Goal: Task Accomplishment & Management: Manage account settings

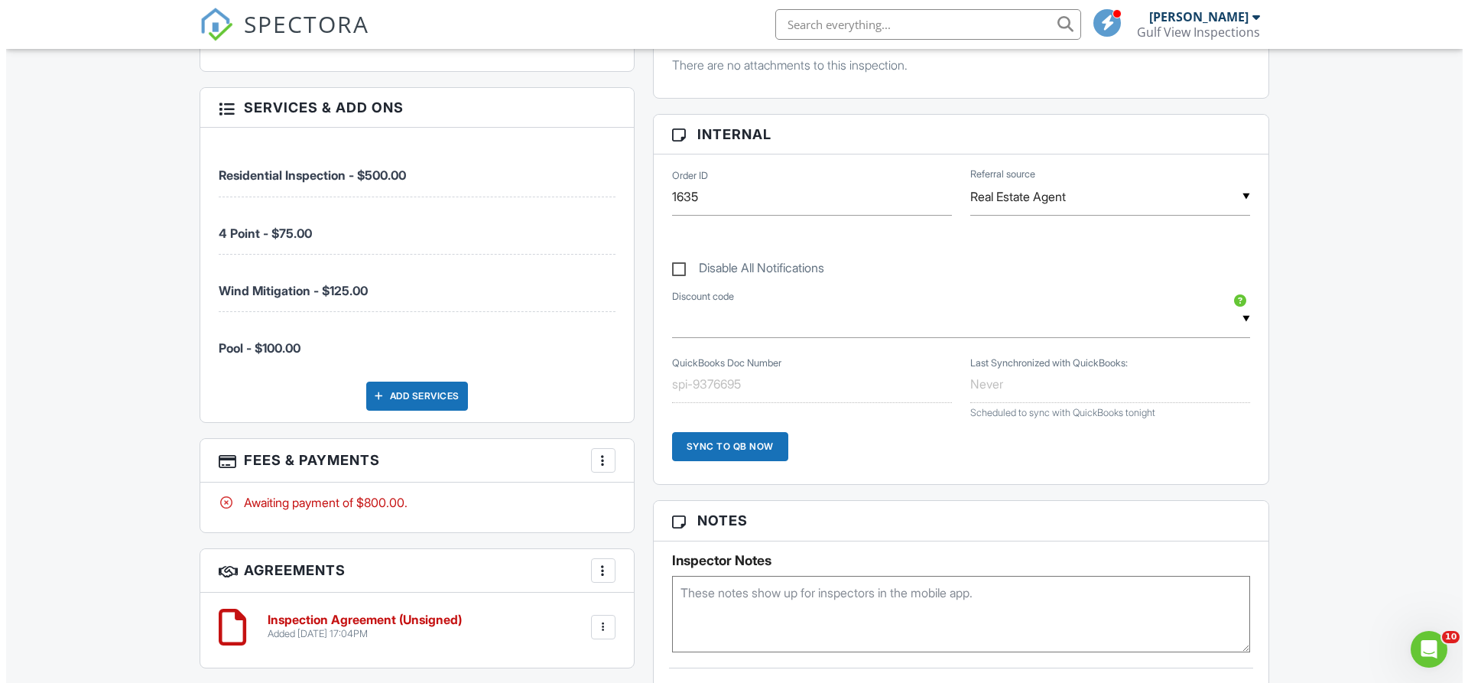
scroll to position [841, 0]
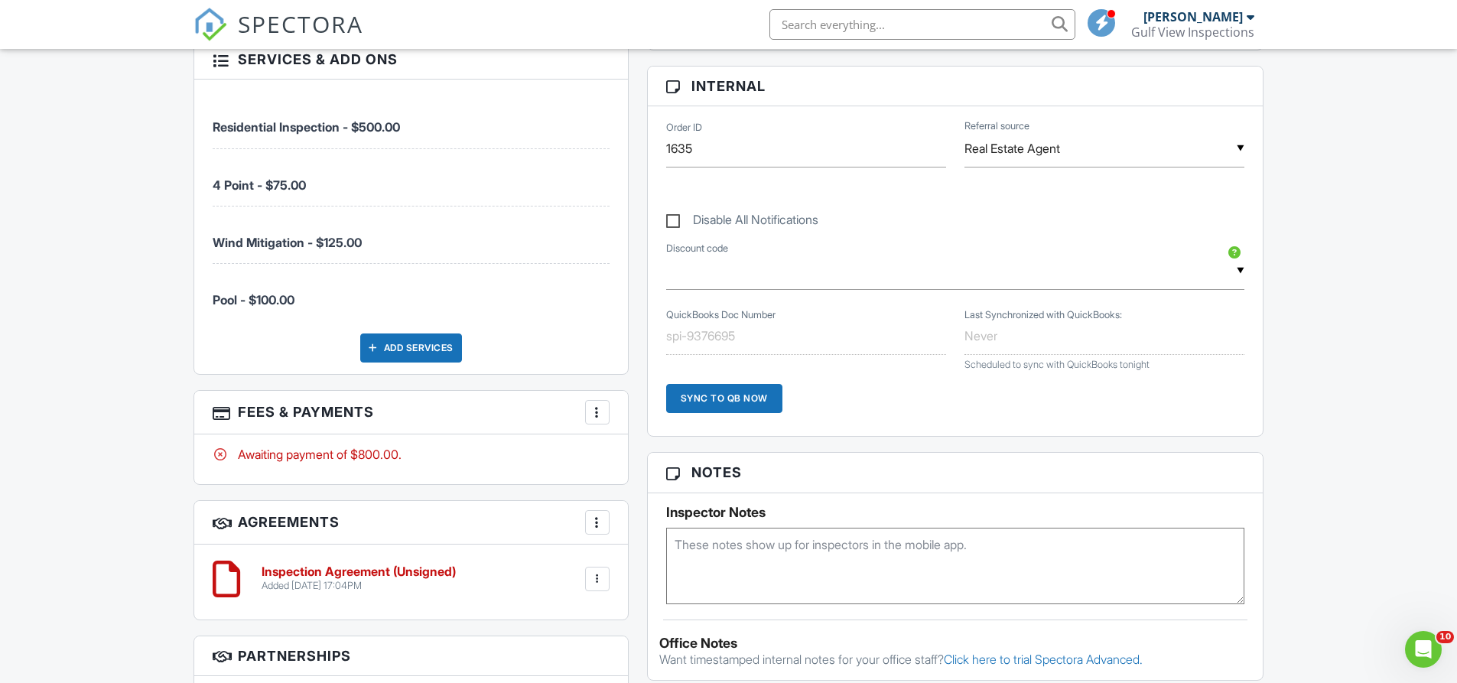
click at [598, 408] on div at bounding box center [597, 411] width 15 height 15
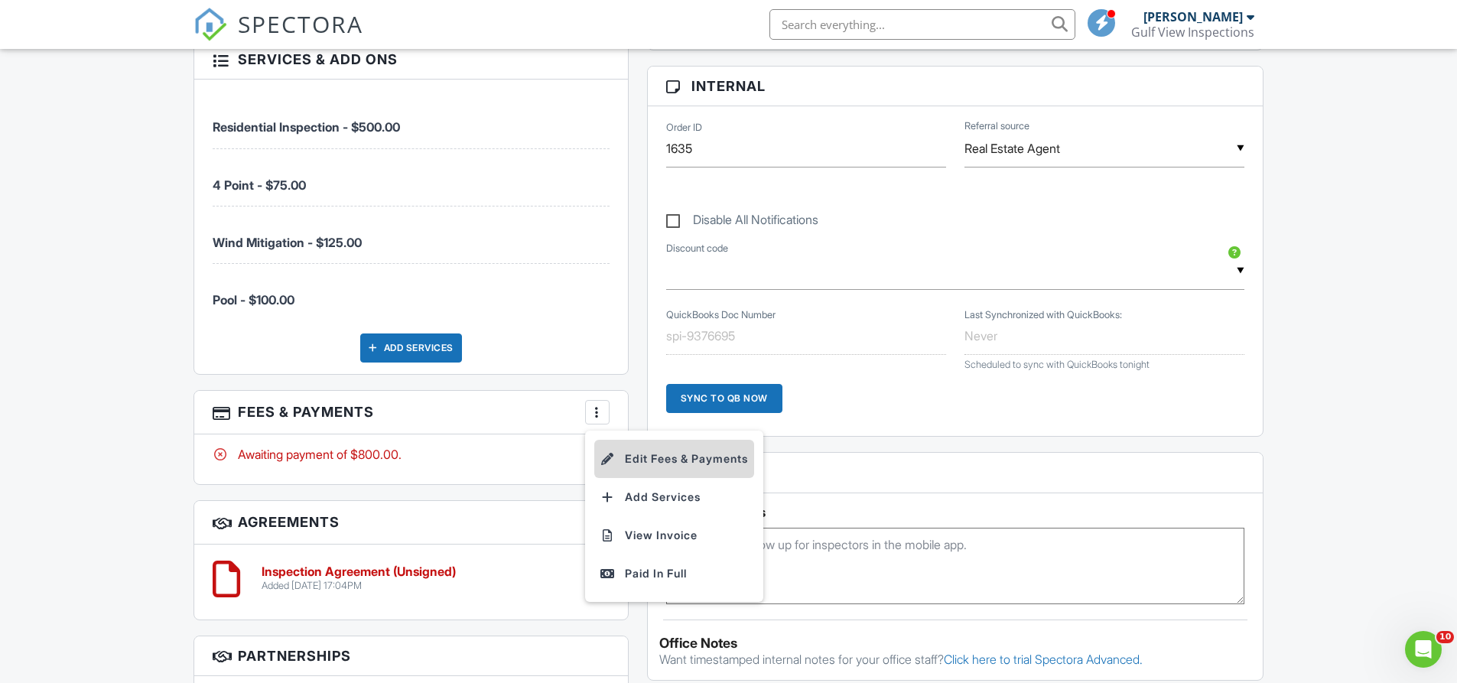
click at [650, 449] on li "Edit Fees & Payments" at bounding box center [674, 459] width 160 height 38
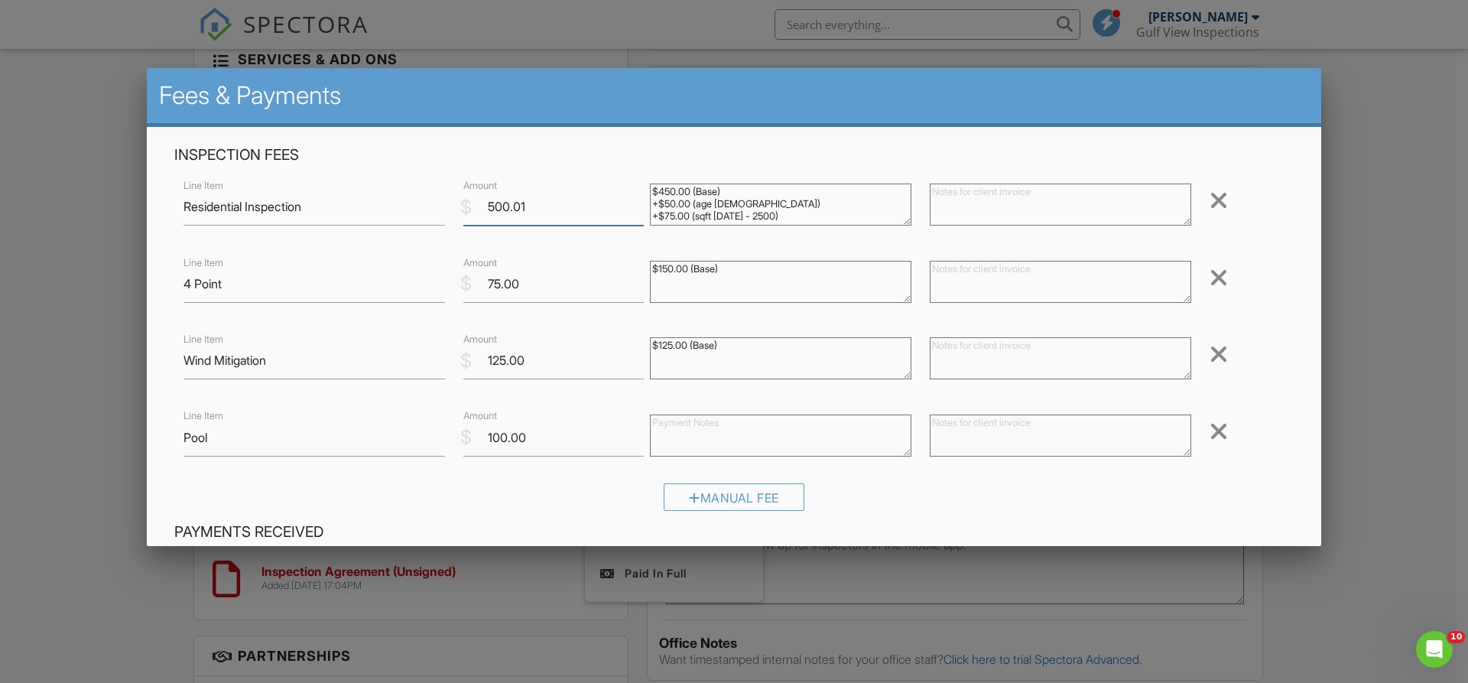
click at [636, 203] on input "500.01" at bounding box center [553, 206] width 180 height 37
type input "500"
click at [635, 212] on input "500" at bounding box center [553, 206] width 180 height 37
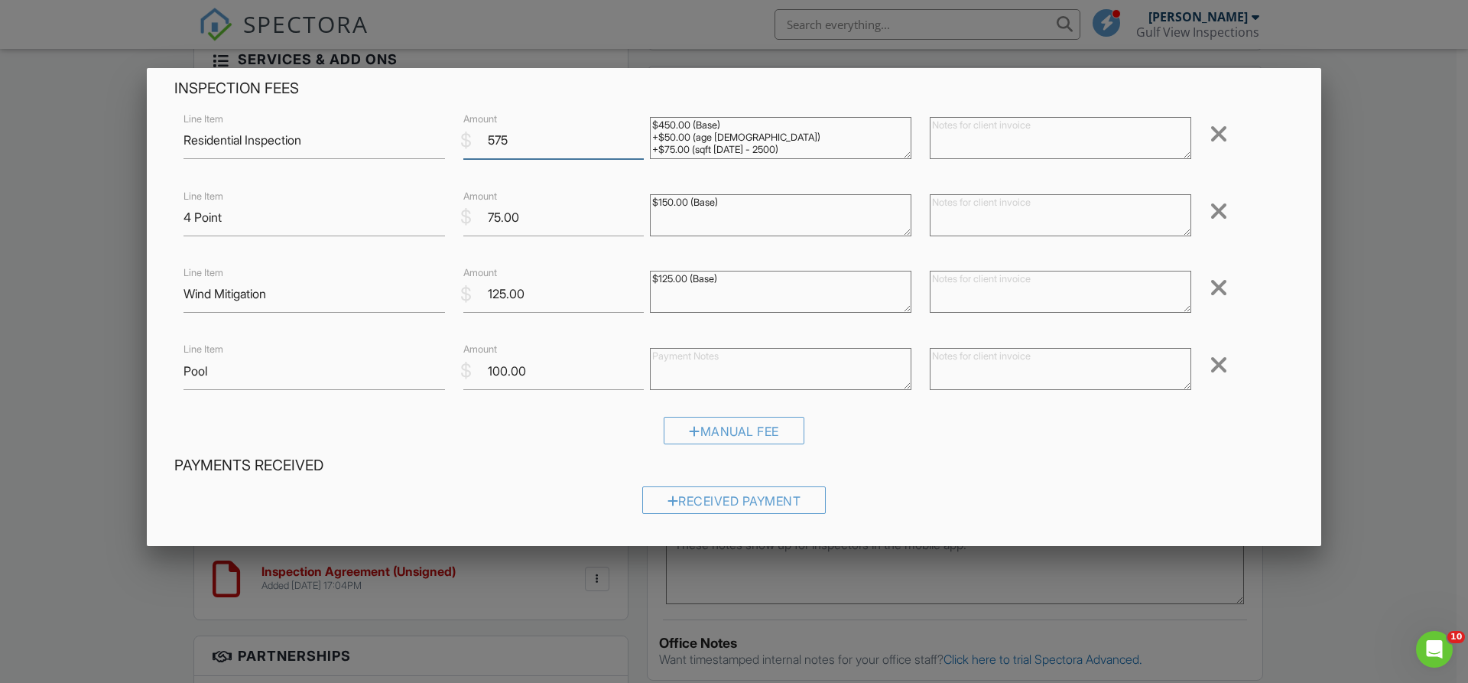
scroll to position [0, 0]
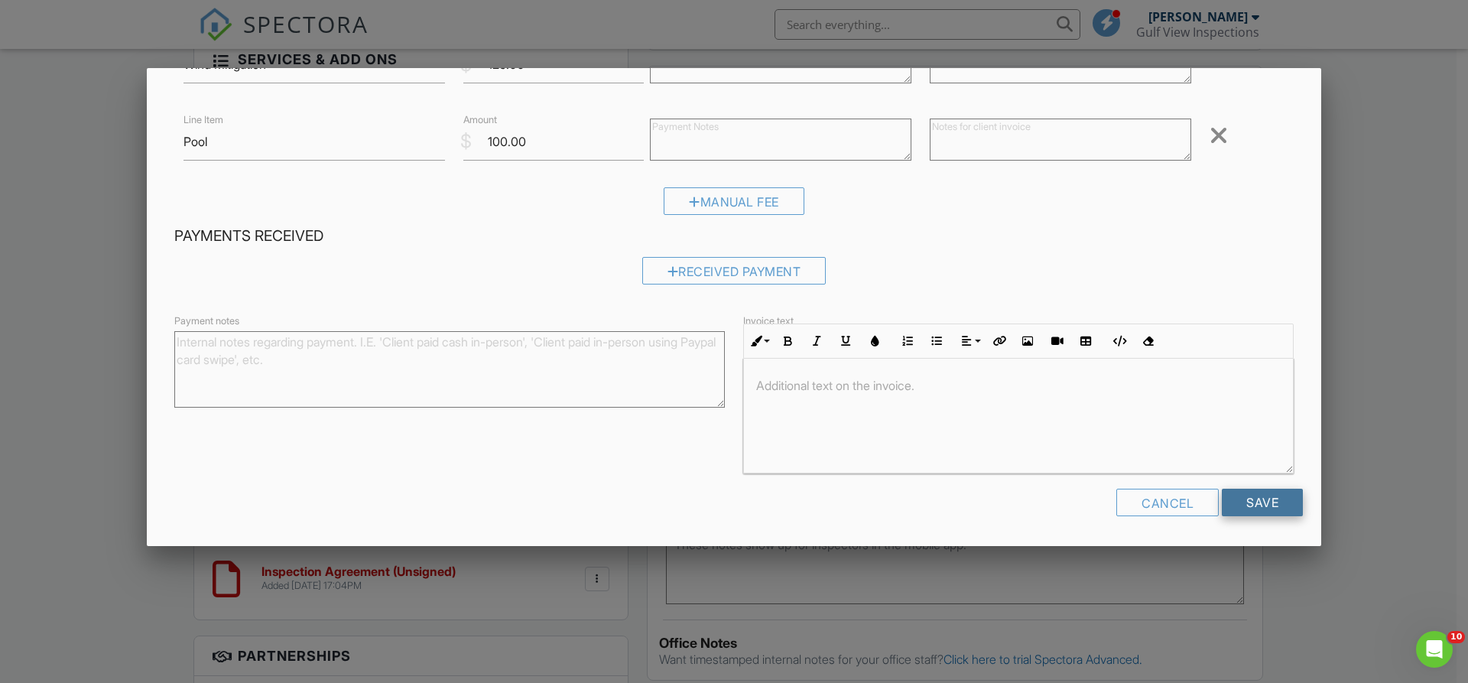
type input "575"
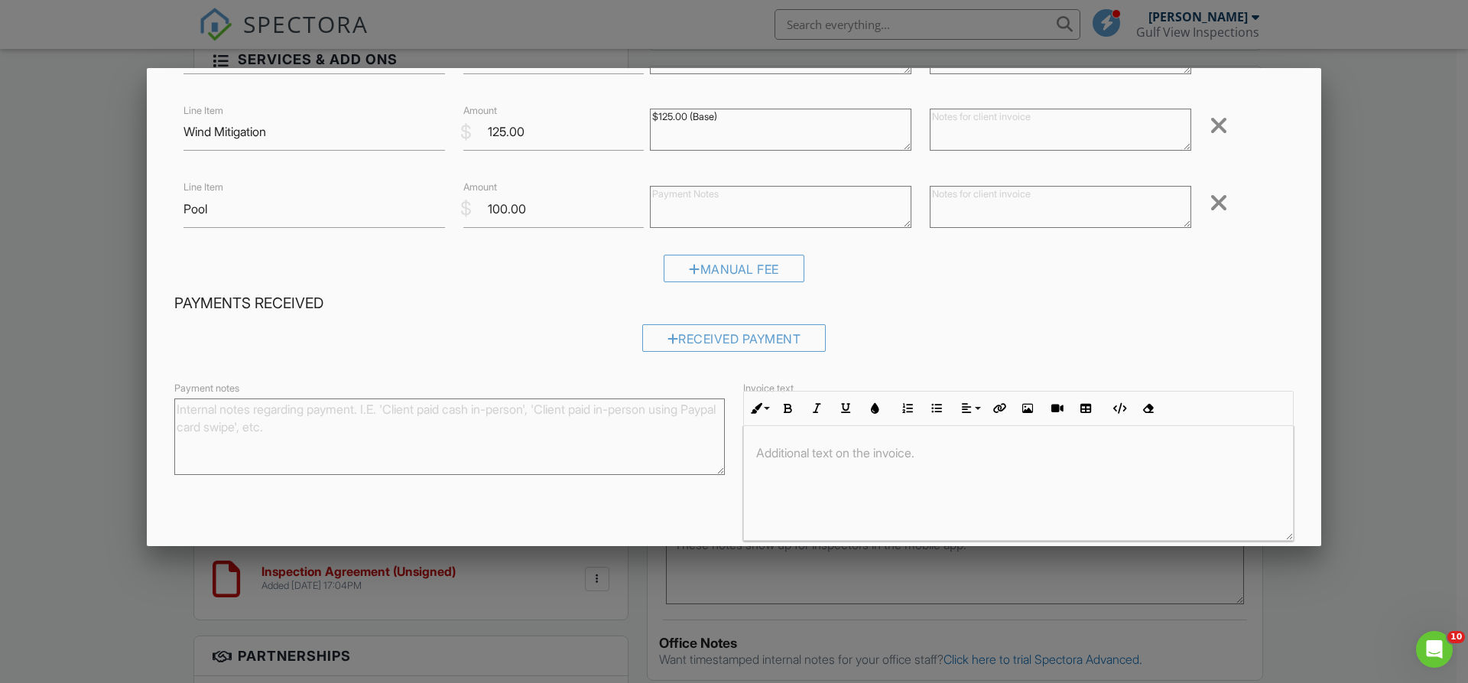
click at [1240, 496] on form "Inspection Fees Line Item Residential Inspection $ Amount 575 $450.00 (Base) +$…" at bounding box center [734, 256] width 1138 height 678
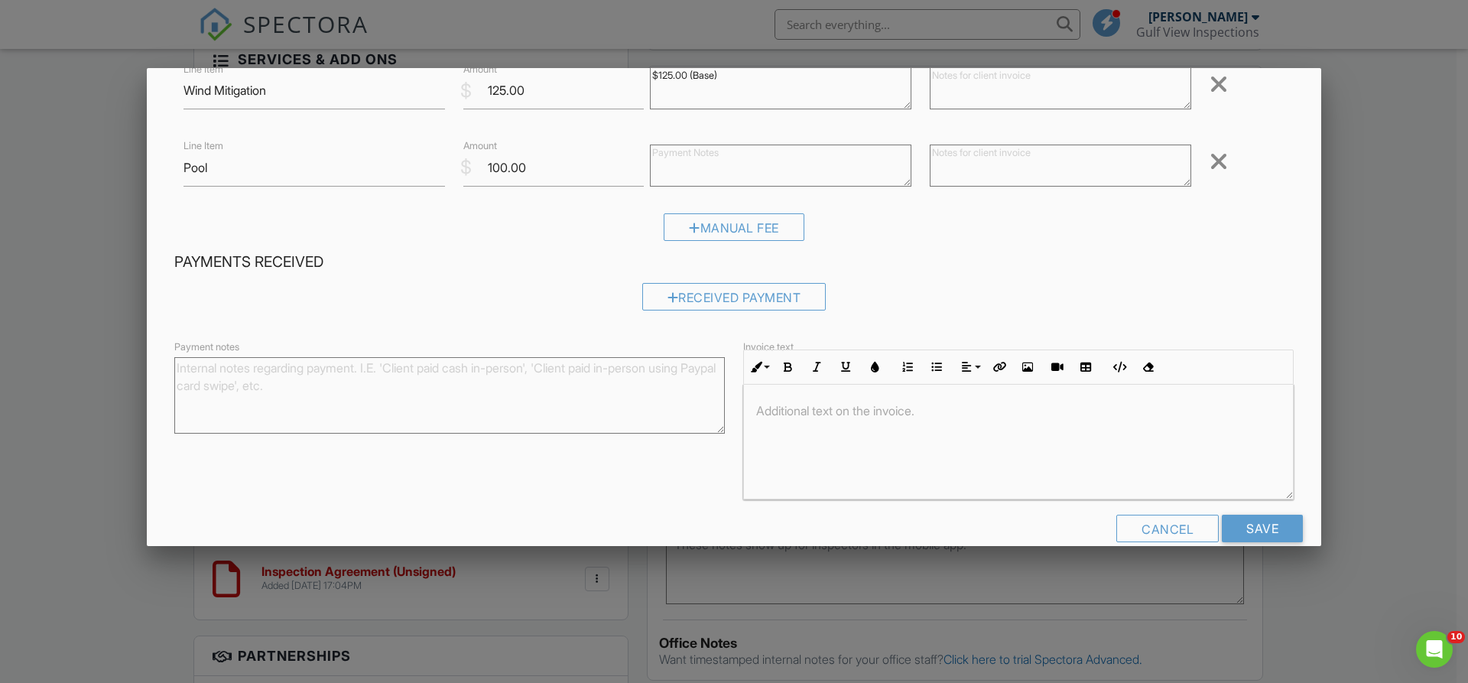
scroll to position [296, 0]
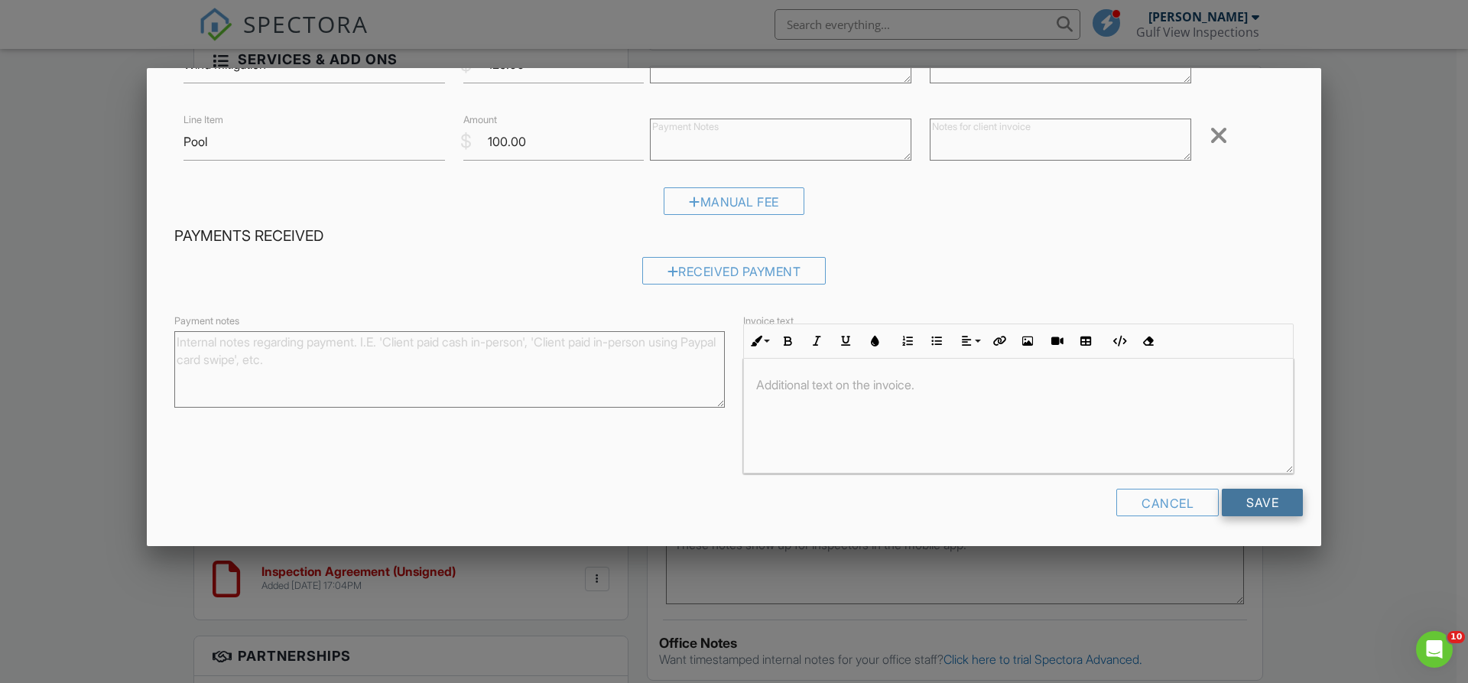
click at [1239, 505] on input "Save" at bounding box center [1262, 503] width 81 height 28
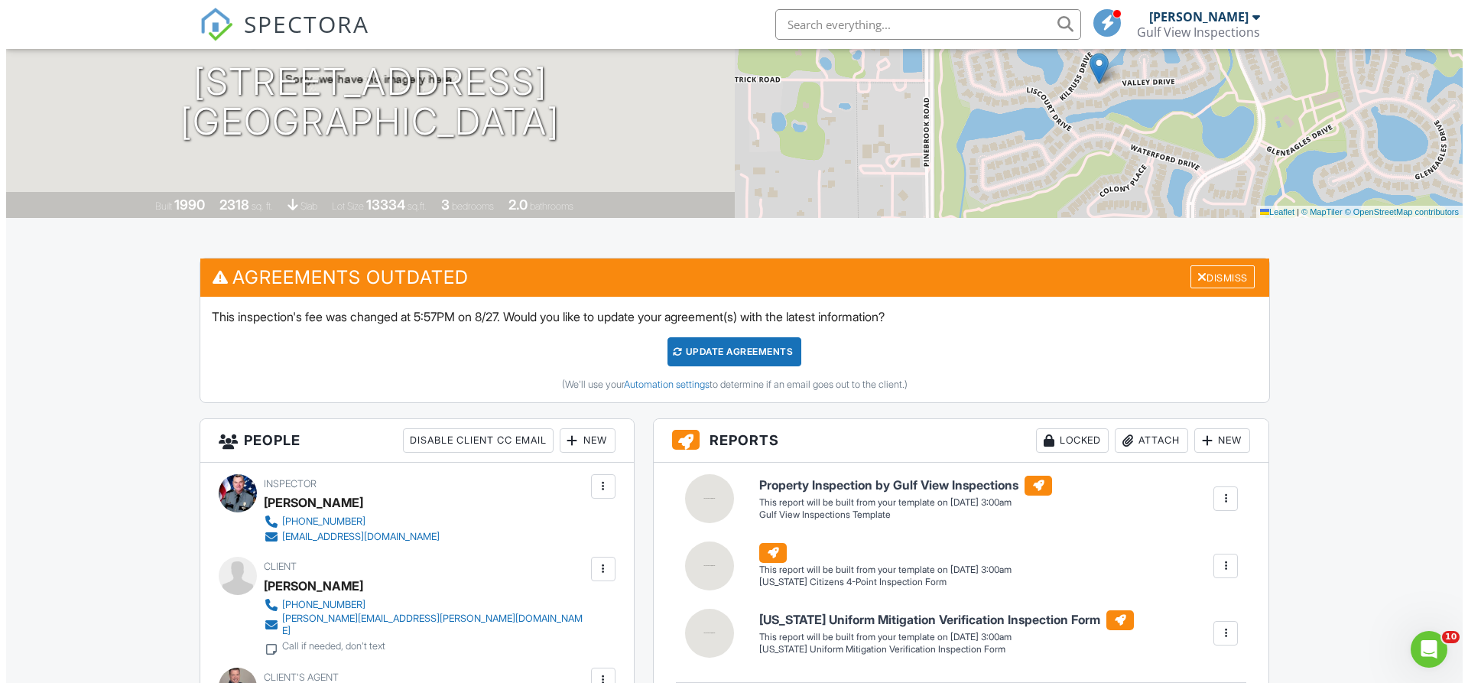
scroll to position [153, 0]
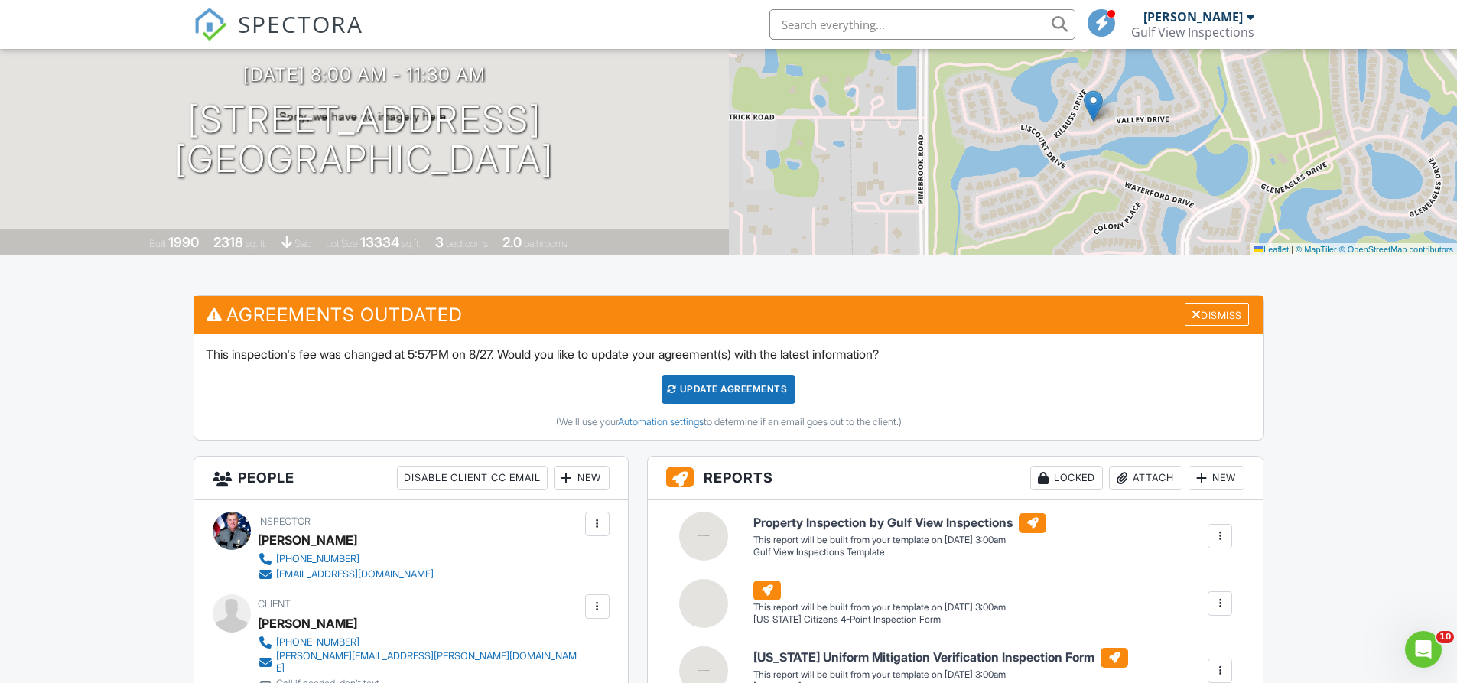
click at [519, 72] on div "08/29/2025 8:00 am - 11:30 am 1611 Valley Dr Venice, FL 34292" at bounding box center [364, 121] width 729 height 115
click at [505, 78] on div at bounding box center [490, 82] width 29 height 28
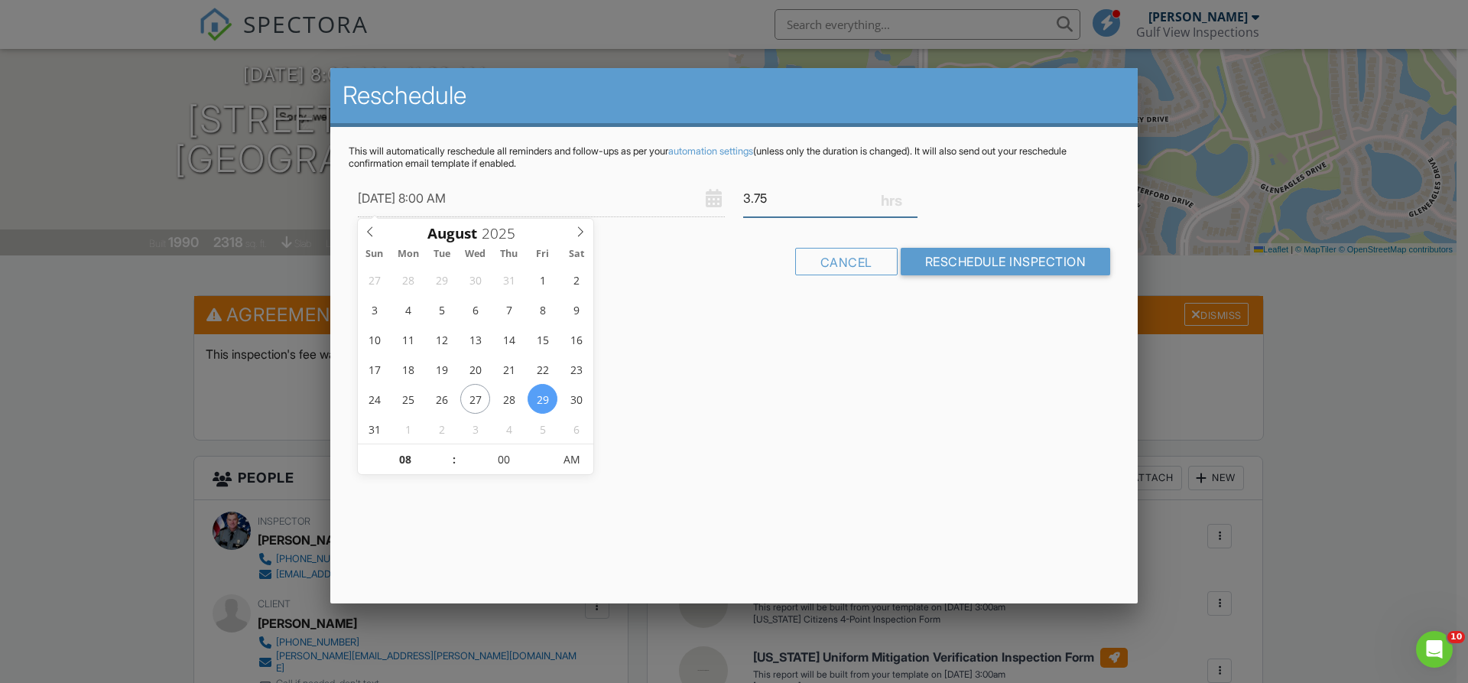
click at [911, 193] on input "3.75" at bounding box center [830, 198] width 174 height 37
type input "4"
click at [911, 193] on input "4" at bounding box center [830, 198] width 174 height 37
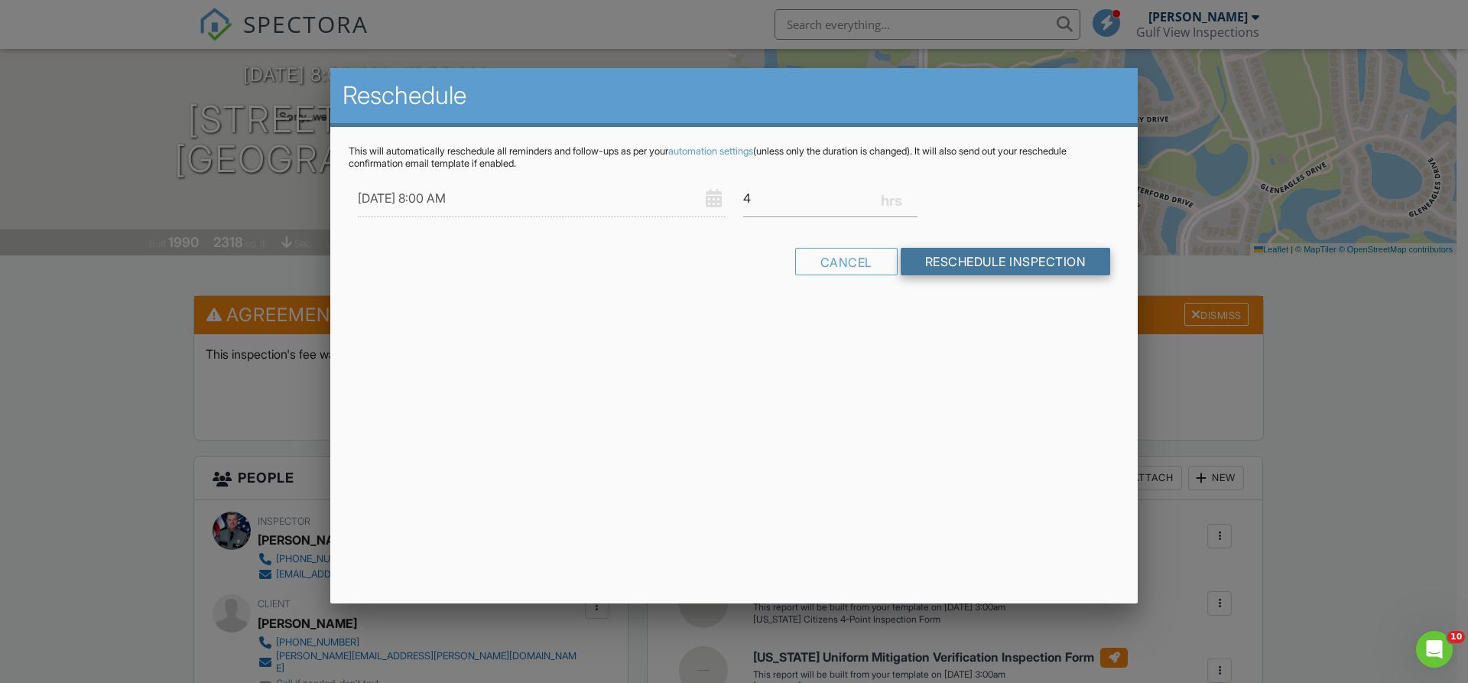
click at [992, 262] on input "Reschedule Inspection" at bounding box center [1006, 262] width 210 height 28
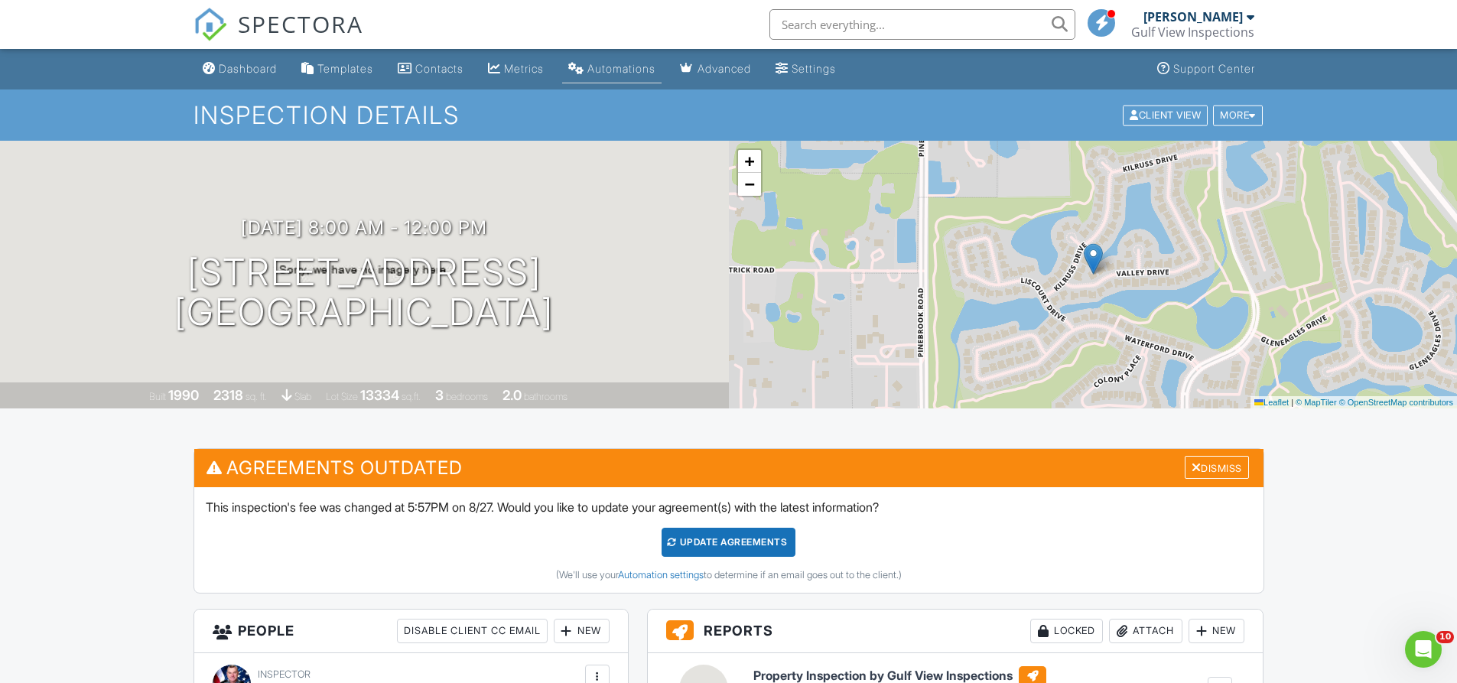
click at [655, 64] on div "Automations" at bounding box center [621, 68] width 68 height 13
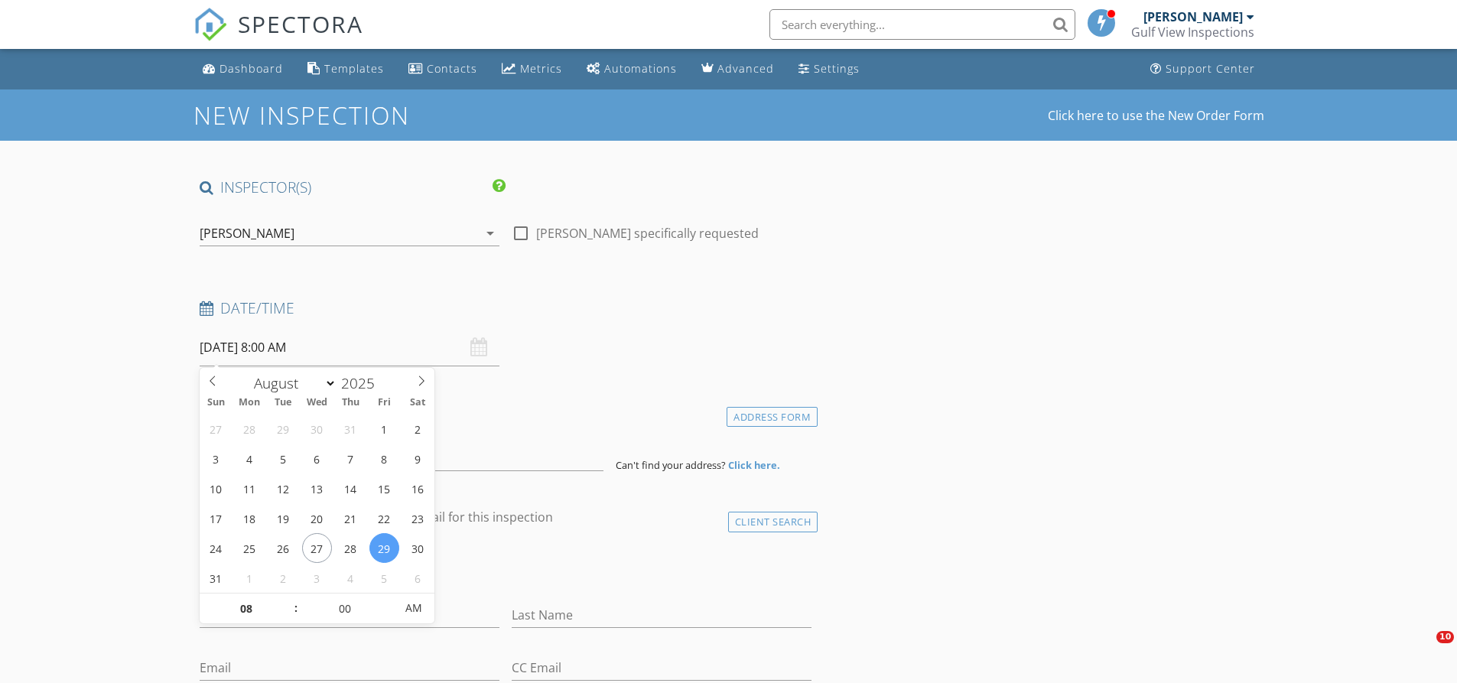
select select "7"
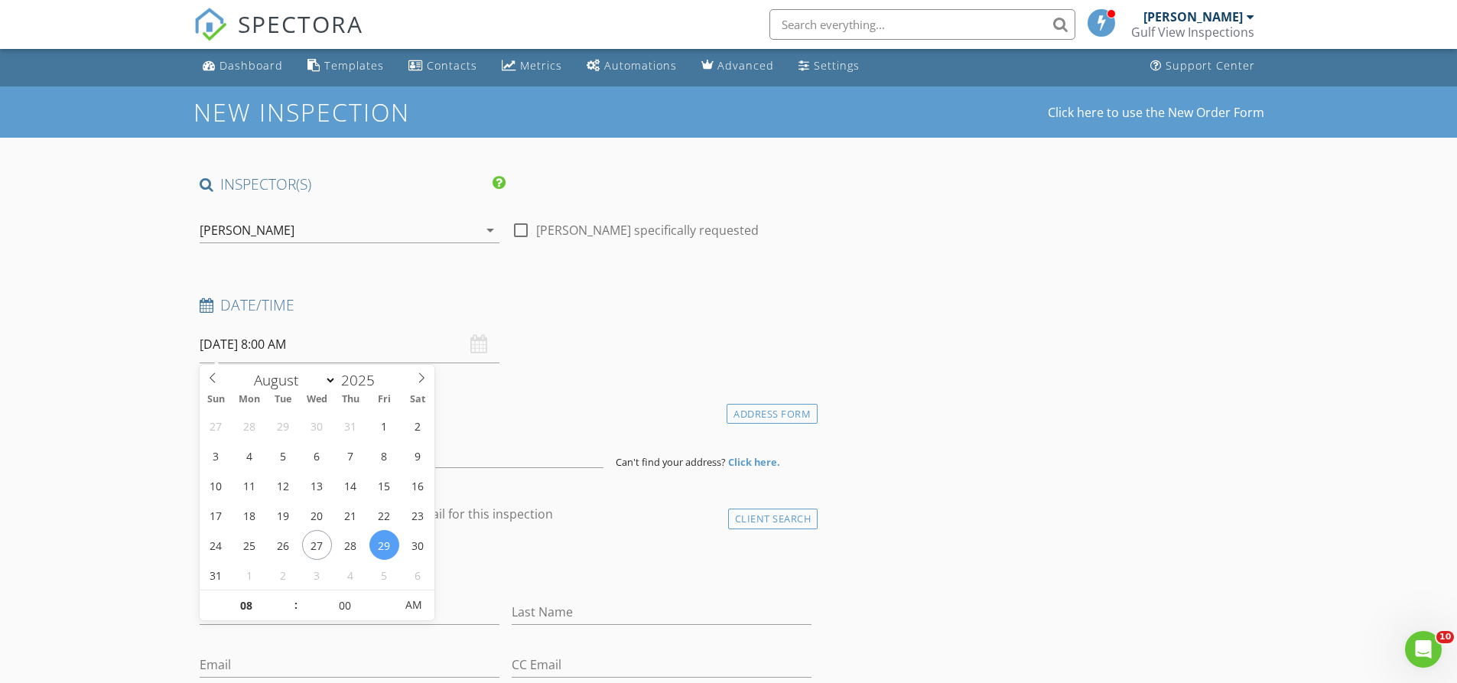
click at [573, 302] on div "Date/Time 08/29/2025 8:00 AM" at bounding box center [505, 329] width 625 height 68
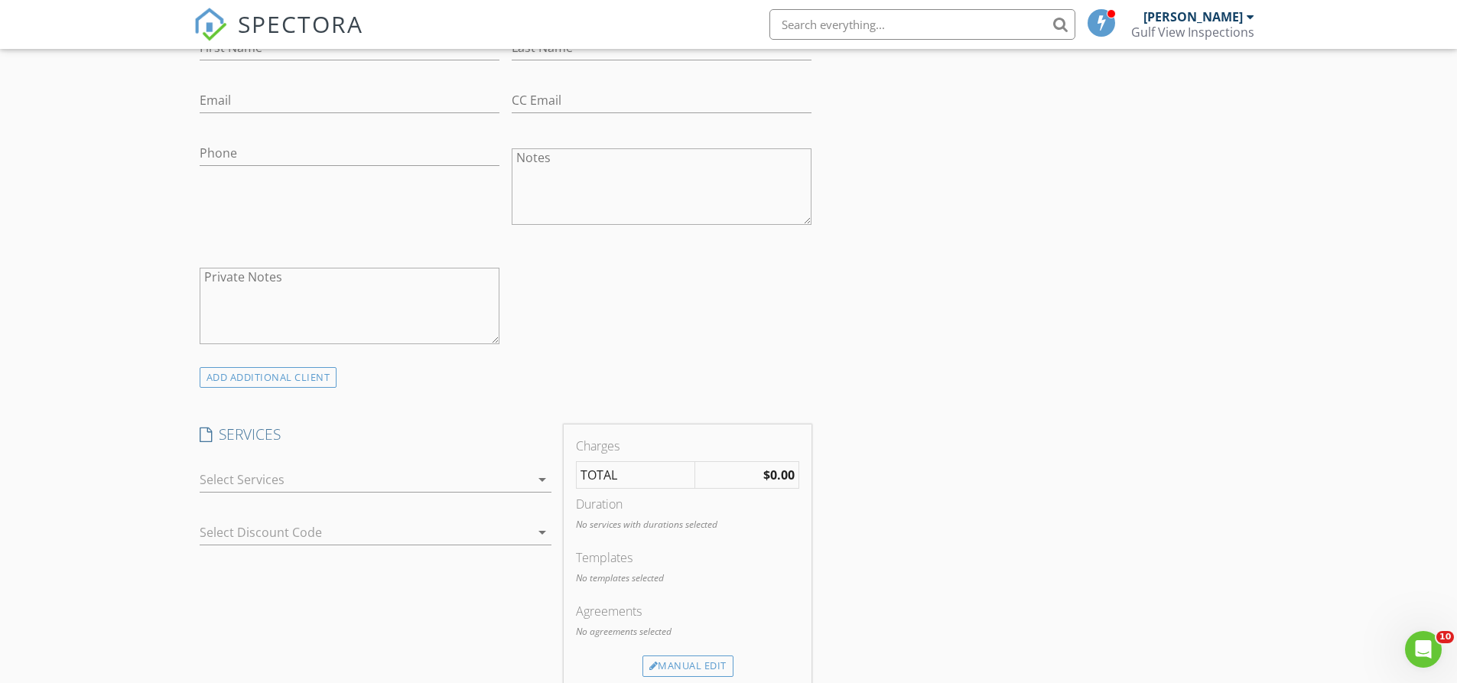
scroll to position [306, 0]
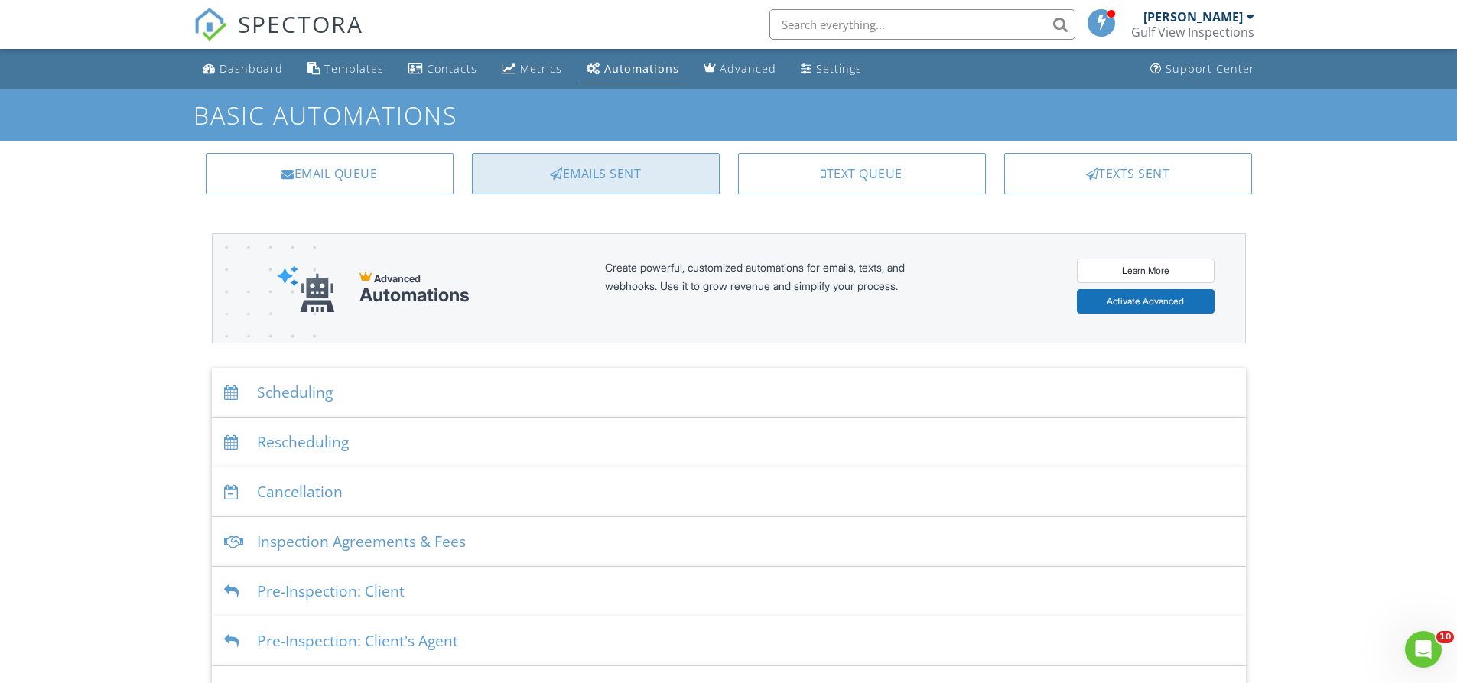
click at [564, 184] on div "Emails Sent" at bounding box center [596, 173] width 248 height 41
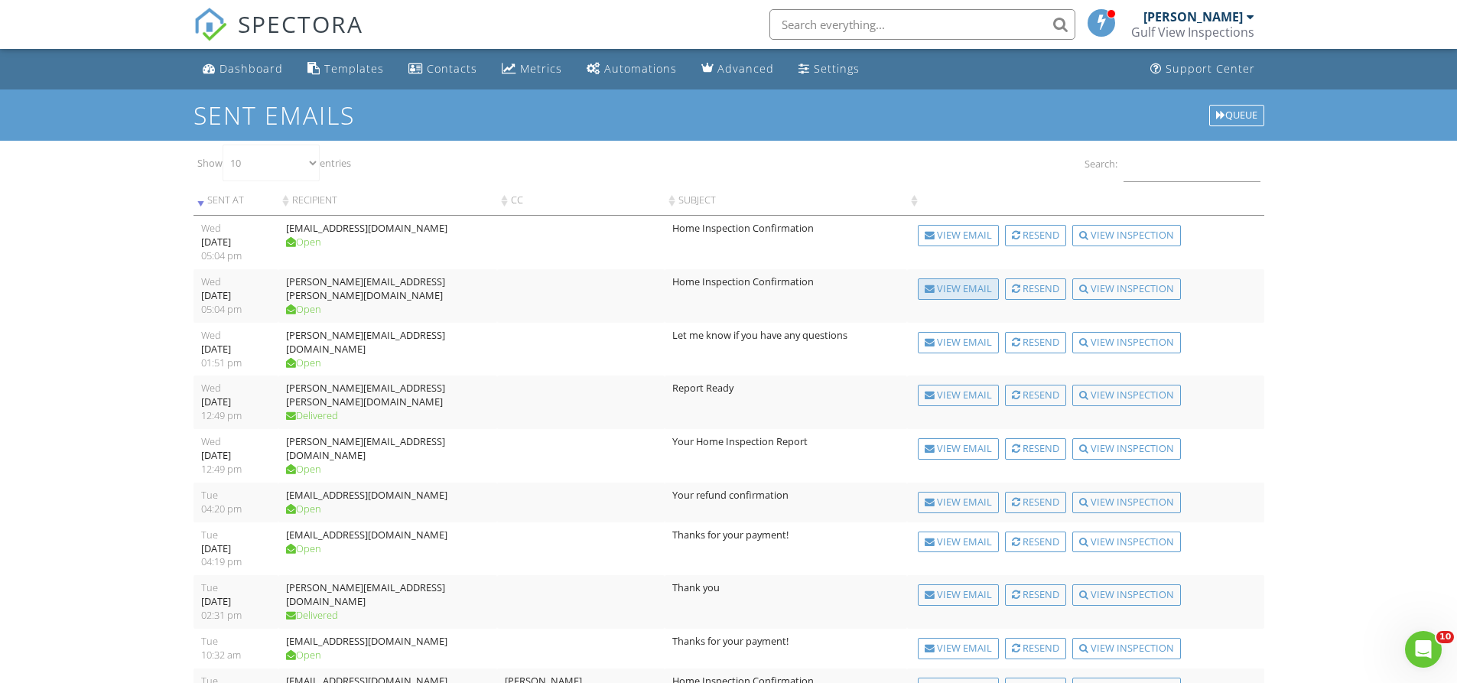
click at [978, 291] on div "View Email" at bounding box center [958, 288] width 81 height 21
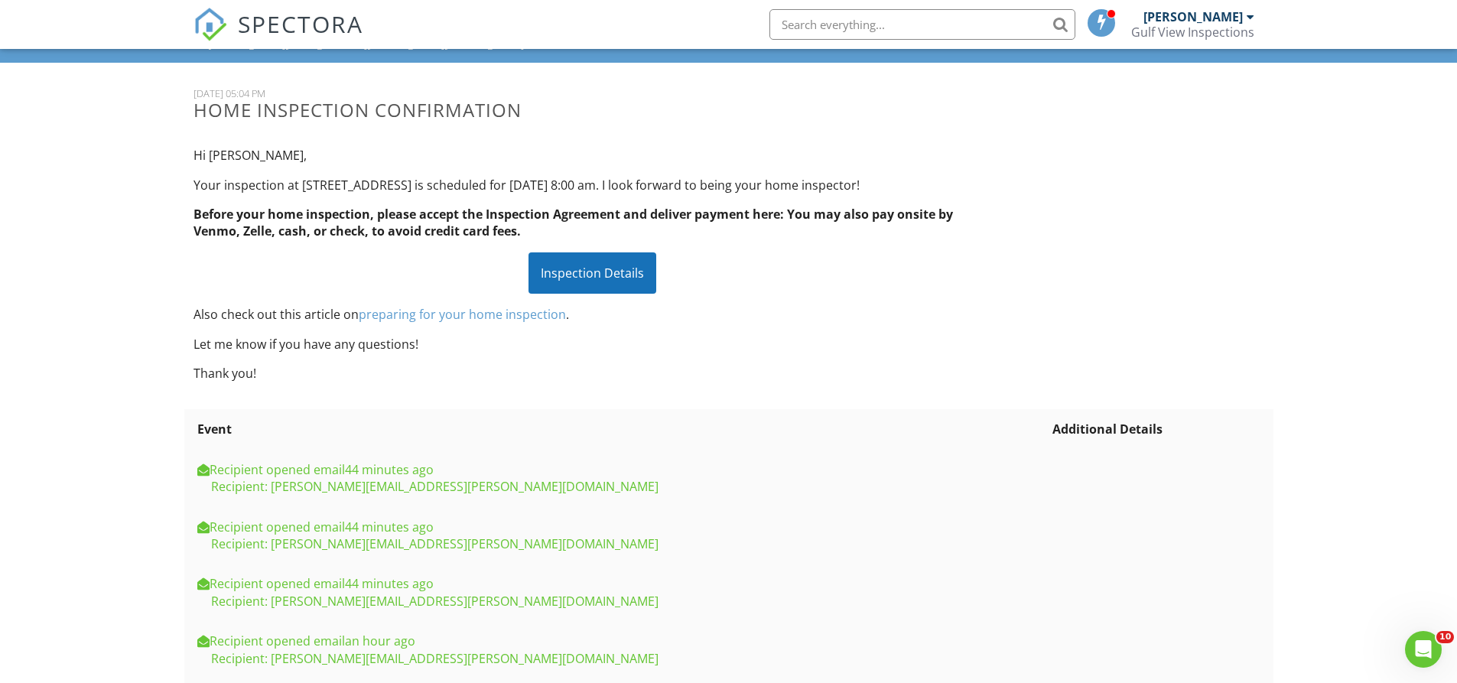
scroll to position [76, 0]
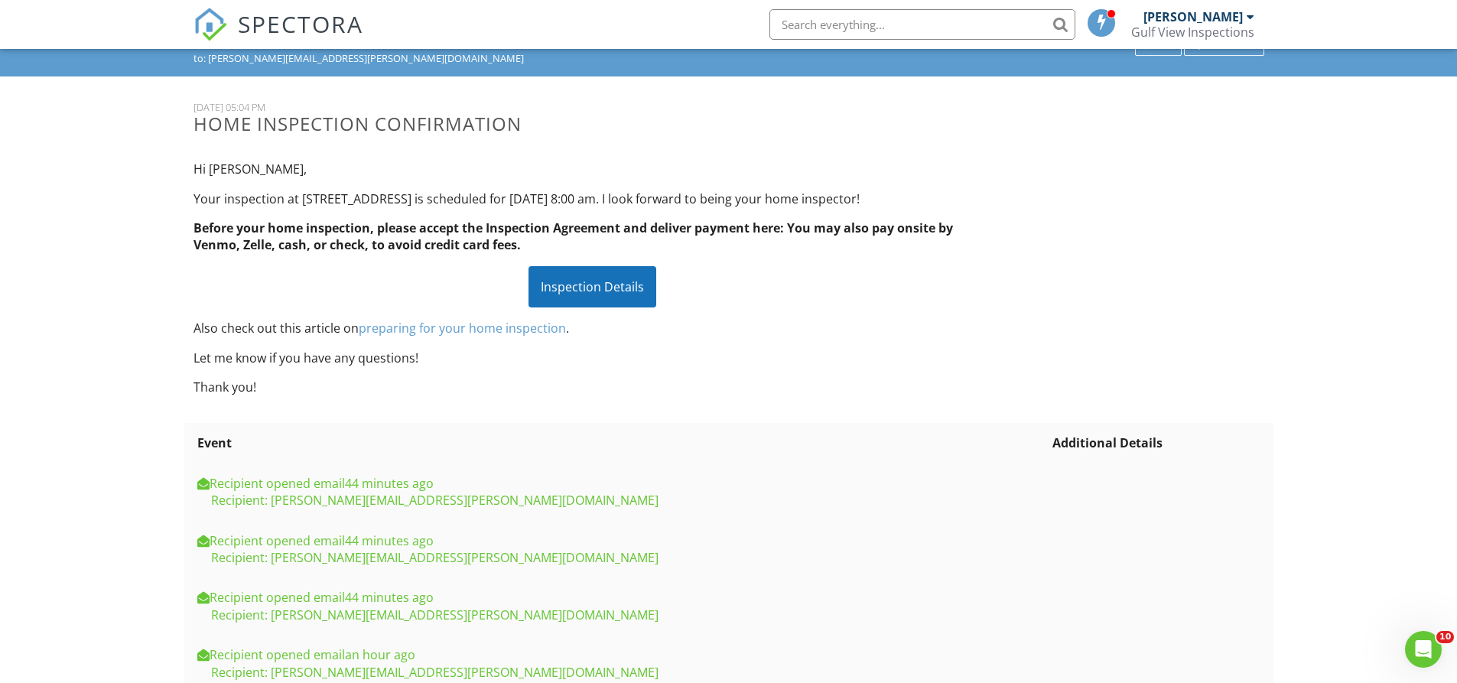
click at [611, 287] on div "Inspection Details" at bounding box center [592, 286] width 128 height 41
